Goal: Find specific fact: Find specific fact

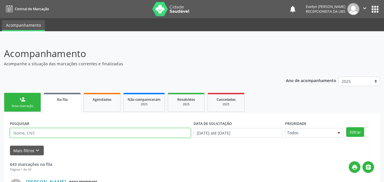
click at [67, 132] on input "text" at bounding box center [100, 133] width 181 height 10
type input "[PERSON_NAME]"
click at [346, 127] on button "Filtrar" at bounding box center [355, 132] width 18 height 10
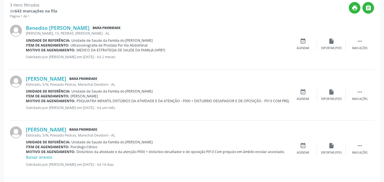
scroll to position [160, 0]
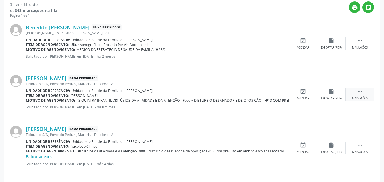
click at [359, 92] on icon "" at bounding box center [360, 91] width 6 height 6
click at [334, 96] on div "edit Editar" at bounding box center [331, 94] width 28 height 12
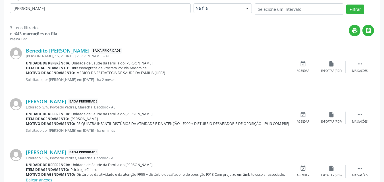
scroll to position [0, 0]
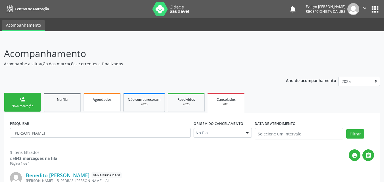
click at [99, 105] on link "Agendados" at bounding box center [102, 102] width 37 height 19
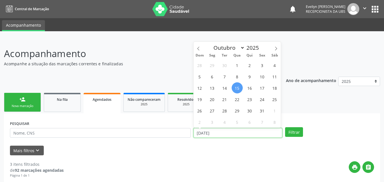
click at [230, 130] on input "[DATE]" at bounding box center [238, 133] width 89 height 10
click at [238, 65] on span "1" at bounding box center [237, 65] width 11 height 11
type input "01/10/2025"
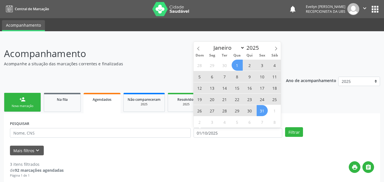
click at [262, 109] on span "31" at bounding box center [262, 110] width 11 height 11
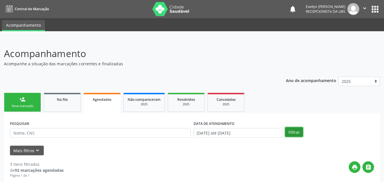
click at [289, 129] on button "Filtrar" at bounding box center [294, 132] width 18 height 10
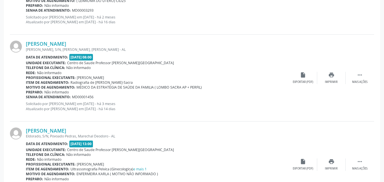
scroll to position [1324, 0]
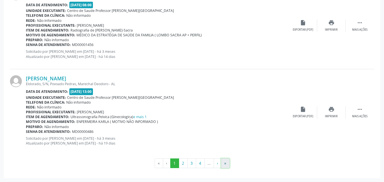
click at [226, 161] on button "»" at bounding box center [225, 164] width 9 height 10
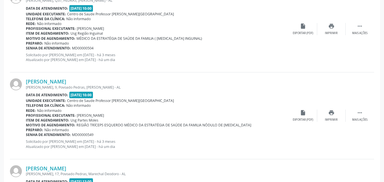
scroll to position [1238, 0]
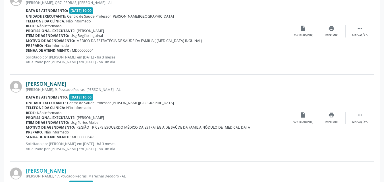
click at [66, 86] on link "[PERSON_NAME]" at bounding box center [46, 84] width 40 height 6
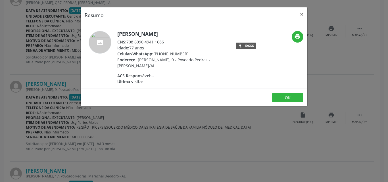
drag, startPoint x: 167, startPoint y: 40, endPoint x: 128, endPoint y: 41, distance: 39.0
click at [128, 41] on div "CNS: 708 6090 4941 1686" at bounding box center [172, 42] width 111 height 6
copy div "708 6090 4941 1686"
click at [303, 13] on button "×" at bounding box center [301, 14] width 11 height 14
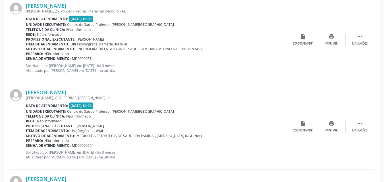
scroll to position [1140, 0]
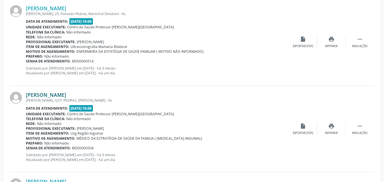
click at [66, 93] on link "[PERSON_NAME]" at bounding box center [46, 95] width 40 height 6
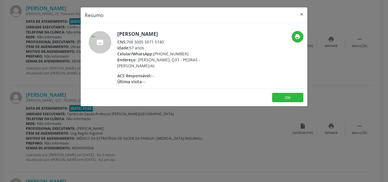
drag, startPoint x: 163, startPoint y: 42, endPoint x: 131, endPoint y: 40, distance: 31.7
click at [131, 40] on div "CNS: 708 5005 5071 5180" at bounding box center [172, 42] width 111 height 6
drag, startPoint x: 127, startPoint y: 41, endPoint x: 167, endPoint y: 42, distance: 39.2
click at [167, 42] on div "CNS: 708 5005 5071 5180" at bounding box center [172, 42] width 111 height 6
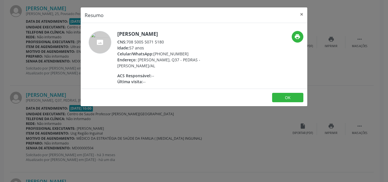
copy div "708 5005 5071 5180"
click at [229, 130] on div "Resumo × [PERSON_NAME] CNS: 708 5005 5071 5180 Idade: 57 anos Celular/WhatsApp:…" at bounding box center [194, 91] width 388 height 182
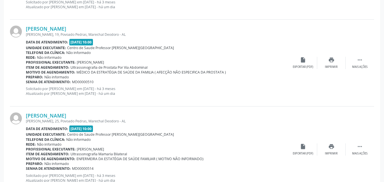
scroll to position [1038, 0]
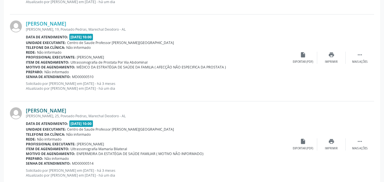
click at [66, 111] on link "[PERSON_NAME]" at bounding box center [46, 110] width 40 height 6
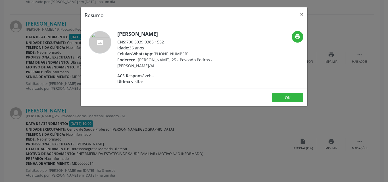
drag, startPoint x: 164, startPoint y: 42, endPoint x: 127, endPoint y: 39, distance: 36.9
click at [127, 39] on div "CNS: 700 5039 9385 1552" at bounding box center [172, 42] width 111 height 6
copy div "700 5039 9385 1552"
click at [300, 16] on button "×" at bounding box center [301, 14] width 11 height 14
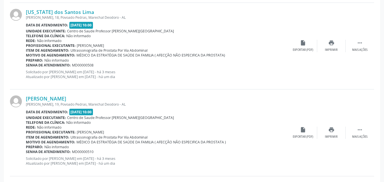
scroll to position [960, 0]
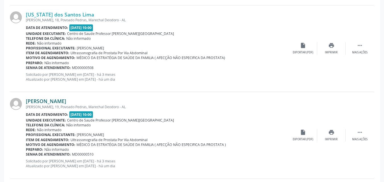
click at [61, 101] on link "[PERSON_NAME]" at bounding box center [46, 101] width 40 height 6
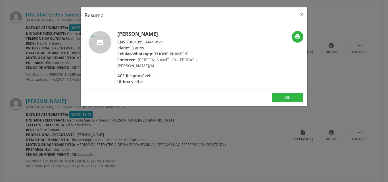
drag, startPoint x: 163, startPoint y: 43, endPoint x: 127, endPoint y: 40, distance: 36.2
click at [127, 40] on div "CNS: 700 4089 3444 4941" at bounding box center [172, 42] width 111 height 6
drag, startPoint x: 127, startPoint y: 40, endPoint x: 168, endPoint y: 41, distance: 40.4
click at [168, 41] on div "CNS: 700 4089 3444 4941" at bounding box center [172, 42] width 111 height 6
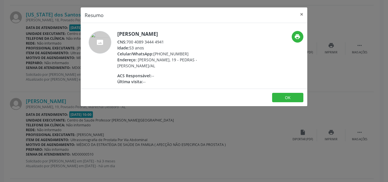
copy div "700 4089 3444 4941"
click at [302, 14] on button "×" at bounding box center [301, 14] width 11 height 14
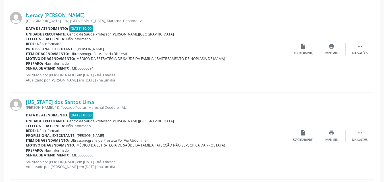
scroll to position [868, 0]
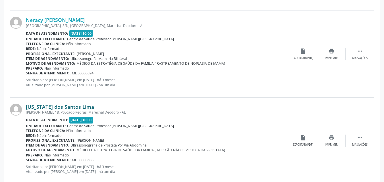
click at [79, 107] on link "[US_STATE] dos Santos Lima" at bounding box center [60, 107] width 68 height 6
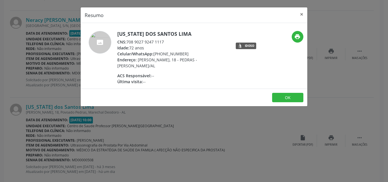
drag, startPoint x: 166, startPoint y: 42, endPoint x: 128, endPoint y: 41, distance: 37.2
click at [128, 41] on div "CNS: 708 9027 9247 1117" at bounding box center [172, 42] width 111 height 6
copy div "708 9027 9247 1117"
click at [302, 14] on button "×" at bounding box center [301, 14] width 11 height 14
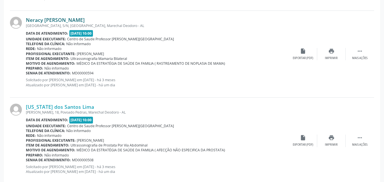
click at [67, 22] on div "Neracy [PERSON_NAME] [GEOGRAPHIC_DATA], S/N, [GEOGRAPHIC_DATA], [GEOGRAPHIC_DAT…" at bounding box center [157, 54] width 263 height 74
click at [67, 22] on link "Neracy [PERSON_NAME]" at bounding box center [55, 20] width 59 height 6
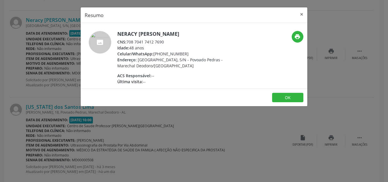
drag, startPoint x: 165, startPoint y: 43, endPoint x: 128, endPoint y: 42, distance: 36.1
click at [128, 42] on div "CNS: 708 7041 7412 7690" at bounding box center [172, 42] width 111 height 6
copy div "708 7041 7412 7690"
click at [303, 13] on button "×" at bounding box center [301, 14] width 11 height 14
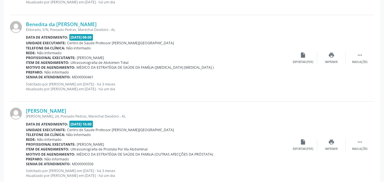
scroll to position [688, 0]
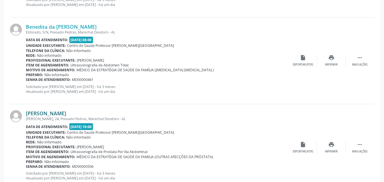
click at [66, 115] on link "[PERSON_NAME]" at bounding box center [46, 113] width 40 height 6
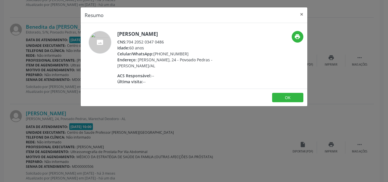
drag, startPoint x: 167, startPoint y: 43, endPoint x: 128, endPoint y: 40, distance: 38.5
click at [128, 40] on div "CNS: 704 2052 0347 0486" at bounding box center [172, 42] width 111 height 6
copy div "704 2052 0347 0486"
click at [301, 14] on button "×" at bounding box center [301, 14] width 11 height 14
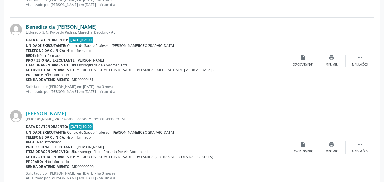
click at [74, 26] on link "Benedita da [PERSON_NAME]" at bounding box center [61, 27] width 71 height 6
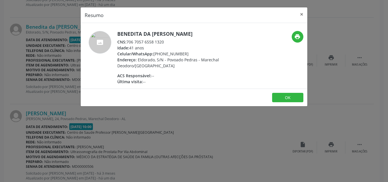
drag, startPoint x: 167, startPoint y: 41, endPoint x: 126, endPoint y: 40, distance: 40.1
click at [126, 40] on div "CNS: 706 7057 6558 1320" at bounding box center [172, 42] width 111 height 6
copy div "706 7057 6558 1320"
click at [304, 14] on button "×" at bounding box center [301, 14] width 11 height 14
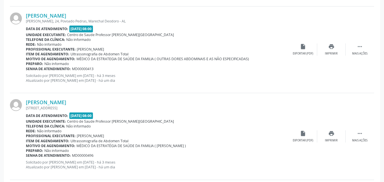
scroll to position [518, 0]
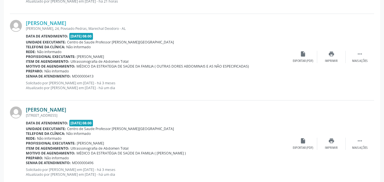
click at [63, 107] on link "[PERSON_NAME]" at bounding box center [46, 110] width 40 height 6
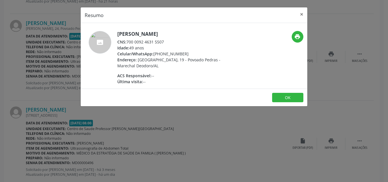
drag, startPoint x: 166, startPoint y: 41, endPoint x: 128, endPoint y: 41, distance: 38.1
click at [128, 41] on div "CNS: 700 0092 4631 5507" at bounding box center [172, 42] width 111 height 6
copy div "700 0092 4631 5507"
click at [298, 16] on button "×" at bounding box center [301, 14] width 11 height 14
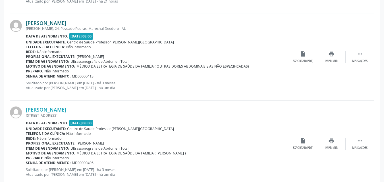
click at [66, 22] on link "[PERSON_NAME]" at bounding box center [46, 23] width 40 height 6
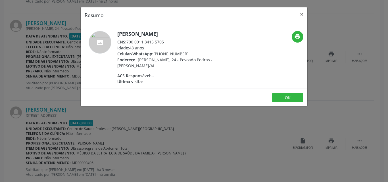
click at [163, 39] on div "CNS: 700 0011 3415 5705" at bounding box center [172, 42] width 111 height 6
click at [165, 40] on div "CNS: 700 0011 3415 5705" at bounding box center [172, 42] width 111 height 6
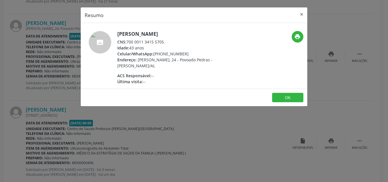
drag, startPoint x: 165, startPoint y: 40, endPoint x: 128, endPoint y: 39, distance: 36.7
click at [128, 39] on div "CNS: 700 0011 3415 5705" at bounding box center [172, 42] width 111 height 6
copy div "700 0011 3415 5705"
click at [210, 111] on div "Resumo × [PERSON_NAME] CNS: 700 0011 3415 5705 Idade: 43 anos Celular/WhatsApp:…" at bounding box center [194, 91] width 388 height 182
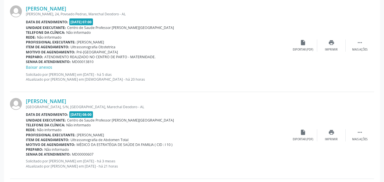
scroll to position [348, 0]
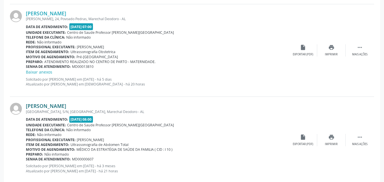
click at [44, 105] on link "[PERSON_NAME]" at bounding box center [46, 106] width 40 height 6
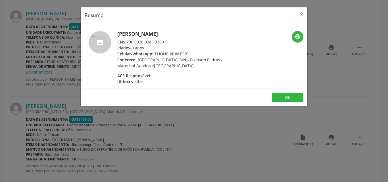
drag, startPoint x: 167, startPoint y: 42, endPoint x: 128, endPoint y: 41, distance: 38.4
click at [128, 41] on div "CNS: 700 0020 0046 3309" at bounding box center [172, 42] width 111 height 6
click at [303, 15] on button "×" at bounding box center [301, 14] width 11 height 14
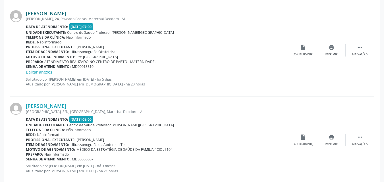
click at [66, 13] on link "[PERSON_NAME]" at bounding box center [46, 13] width 40 height 6
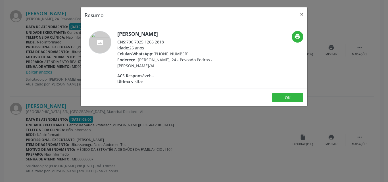
drag, startPoint x: 165, startPoint y: 41, endPoint x: 128, endPoint y: 41, distance: 36.4
click at [128, 41] on div "CNS: 706 7025 1266 2818" at bounding box center [172, 42] width 111 height 6
click at [164, 71] on div "[PERSON_NAME] CNS: 706 7025 1266 2818 Idade: 26 anos Celular/WhatsApp: [PHONE_N…" at bounding box center [172, 58] width 111 height 54
click at [180, 112] on div "Resumo × [PERSON_NAME] CNS: 706 7025 1266 2818 Idade: 26 anos Celular/WhatsApp:…" at bounding box center [194, 91] width 388 height 182
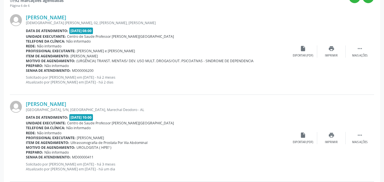
scroll to position [165, 0]
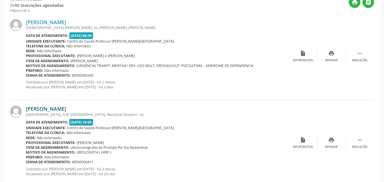
click at [66, 107] on link "[PERSON_NAME]" at bounding box center [46, 109] width 40 height 6
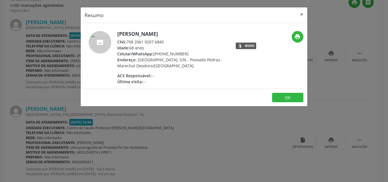
drag, startPoint x: 127, startPoint y: 43, endPoint x: 167, endPoint y: 40, distance: 39.9
click at [167, 40] on div "CNS: 708 2061 9207 6845" at bounding box center [172, 42] width 111 height 6
click at [302, 13] on button "×" at bounding box center [301, 14] width 11 height 14
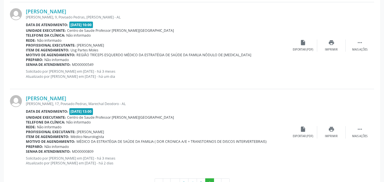
scroll to position [1330, 0]
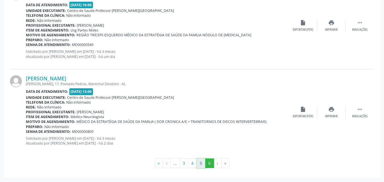
click at [201, 163] on button "5" at bounding box center [201, 164] width 9 height 10
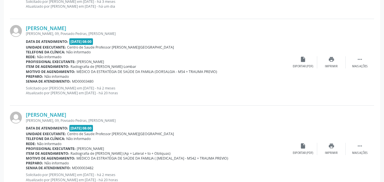
scroll to position [1216, 0]
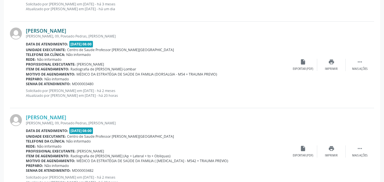
click at [66, 33] on link "[PERSON_NAME]" at bounding box center [46, 31] width 40 height 6
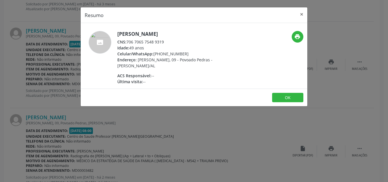
click at [11, 73] on div "Resumo × [PERSON_NAME] CNS: 706 7065 7548 9319 Idade: 49 anos Celular/WhatsApp:…" at bounding box center [194, 91] width 388 height 182
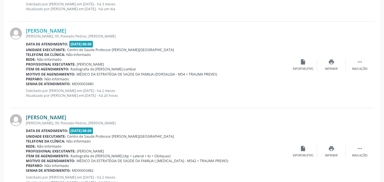
click at [66, 118] on link "[PERSON_NAME]" at bounding box center [46, 117] width 40 height 6
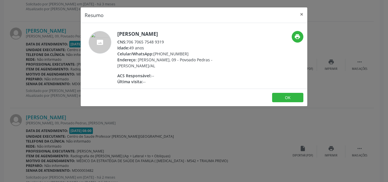
drag, startPoint x: 167, startPoint y: 40, endPoint x: 128, endPoint y: 40, distance: 38.7
click at [128, 40] on div "CNS: 706 7065 7548 9319" at bounding box center [172, 42] width 111 height 6
click at [304, 11] on button "×" at bounding box center [301, 14] width 11 height 14
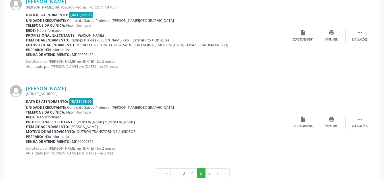
scroll to position [1342, 0]
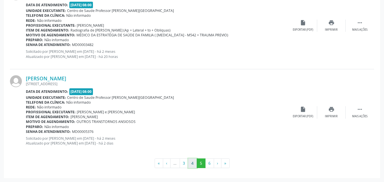
click at [194, 163] on button "4" at bounding box center [192, 164] width 9 height 10
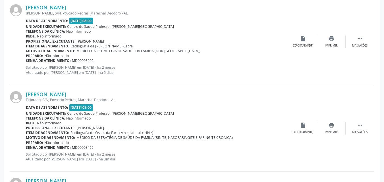
scroll to position [879, 0]
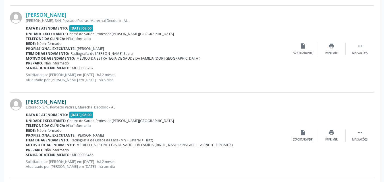
click at [66, 102] on link "[PERSON_NAME]" at bounding box center [46, 102] width 40 height 6
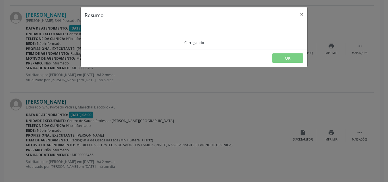
click at [90, 102] on div "Resumo × Carregando OK" at bounding box center [194, 91] width 388 height 182
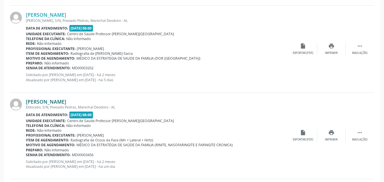
click at [66, 100] on link "[PERSON_NAME]" at bounding box center [46, 102] width 40 height 6
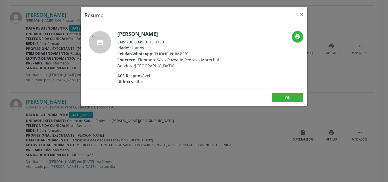
drag, startPoint x: 166, startPoint y: 41, endPoint x: 128, endPoint y: 41, distance: 37.8
click at [128, 41] on div "CNS: 700 6049 0178 0769" at bounding box center [172, 42] width 111 height 6
click at [318, 82] on div "Resumo × [PERSON_NAME] CNS: 700 6049 0178 0769 Idade: 31 anos Celular/WhatsApp:…" at bounding box center [194, 91] width 388 height 182
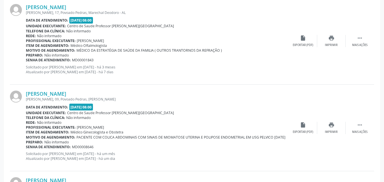
scroll to position [708, 0]
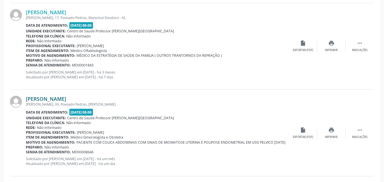
click at [66, 96] on link "[PERSON_NAME]" at bounding box center [46, 99] width 40 height 6
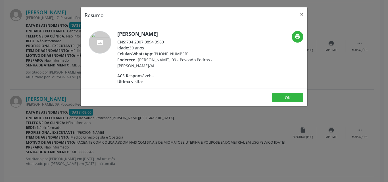
drag, startPoint x: 167, startPoint y: 43, endPoint x: 127, endPoint y: 41, distance: 40.1
click at [127, 41] on div "CNS: 704 2007 0894 3980" at bounding box center [172, 42] width 111 height 6
click at [219, 119] on div "Resumo × [PERSON_NAME] CNS: 704 2007 0894 3980 Idade: 39 anos Celular/WhatsApp:…" at bounding box center [194, 91] width 388 height 182
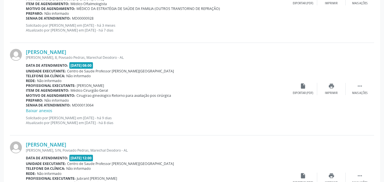
scroll to position [1342, 0]
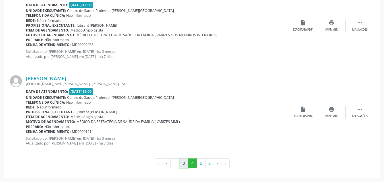
click at [185, 163] on button "3" at bounding box center [184, 164] width 9 height 10
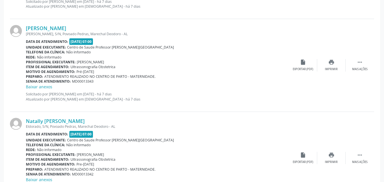
scroll to position [1340, 0]
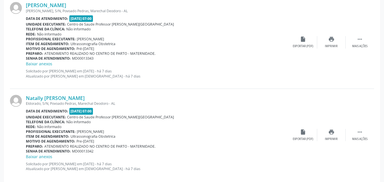
drag, startPoint x: 359, startPoint y: 136, endPoint x: 379, endPoint y: 154, distance: 27.2
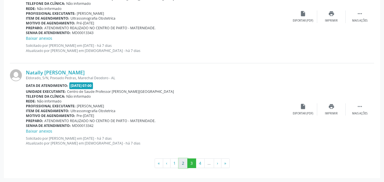
click at [185, 162] on button "2" at bounding box center [183, 164] width 9 height 10
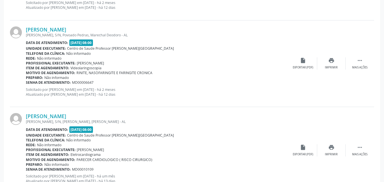
scroll to position [1324, 0]
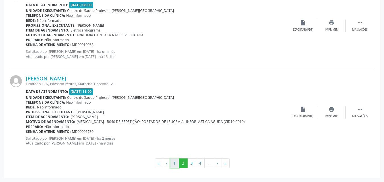
click at [172, 165] on button "1" at bounding box center [174, 164] width 9 height 10
